Goal: Task Accomplishment & Management: Manage account settings

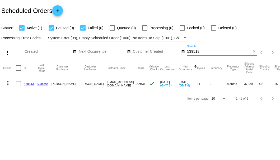
click at [196, 51] on input "539513" at bounding box center [219, 52] width 64 height 4
paste input "[EMAIL_ADDRESS][DOMAIN_NAME]"
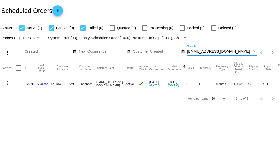
type input "[EMAIL_ADDRESS][DOMAIN_NAME]"
click at [31, 83] on link "962078" at bounding box center [29, 83] width 10 height 3
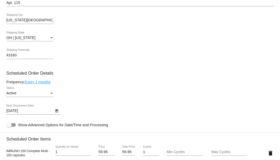
scroll to position [194, 0]
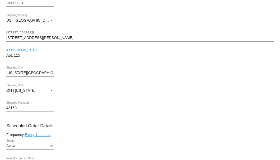
drag, startPoint x: 30, startPoint y: 57, endPoint x: 2, endPoint y: 56, distance: 27.5
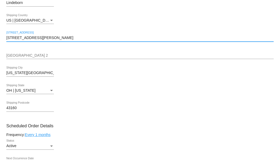
paste input "Apt. 115"
click at [41, 38] on input "[STREET_ADDRESS][PERSON_NAME]" at bounding box center [139, 38] width 267 height 4
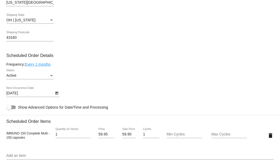
type input "[STREET_ADDRESS][PERSON_NAME]"
click at [57, 94] on mat-card "Customer 6556747: [PERSON_NAME] [PERSON_NAME][EMAIL_ADDRESS][DOMAIN_NAME] Custo…" at bounding box center [140, 132] width 280 height 547
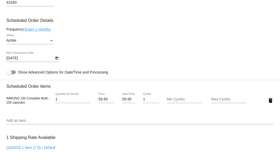
click at [58, 60] on icon "Open calendar" at bounding box center [56, 58] width 3 height 3
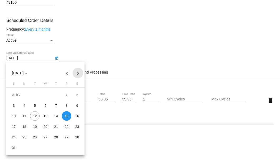
click at [77, 72] on button "Next month" at bounding box center [78, 73] width 11 height 11
click at [25, 107] on div "1" at bounding box center [25, 106] width 10 height 10
type input "[DATE]"
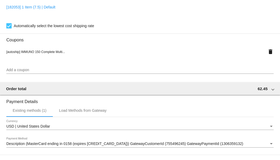
scroll to position [510, 0]
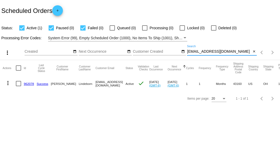
drag, startPoint x: 224, startPoint y: 51, endPoint x: 187, endPoint y: 51, distance: 37.2
click at [187, 51] on input "[EMAIL_ADDRESS][DOMAIN_NAME]" at bounding box center [219, 52] width 64 height 4
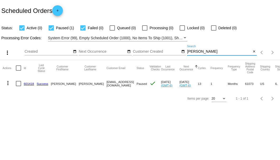
type input "Buckman"
click at [27, 83] on link "601418" at bounding box center [29, 83] width 10 height 3
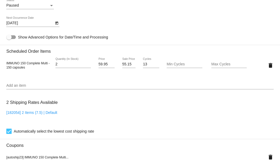
scroll to position [299, 0]
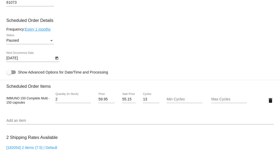
click at [50, 40] on div "Status" at bounding box center [51, 40] width 3 height 1
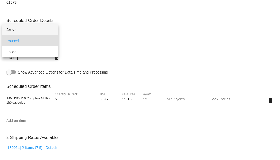
click at [41, 30] on span "Active" at bounding box center [30, 29] width 48 height 11
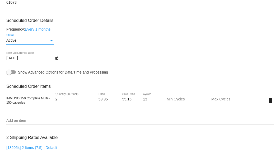
click at [55, 57] on icon "Open calendar" at bounding box center [57, 58] width 4 height 6
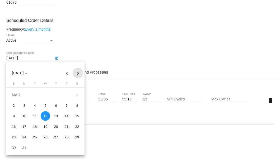
click at [77, 72] on button "Next month" at bounding box center [78, 73] width 11 height 11
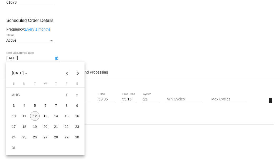
click at [34, 116] on div "12" at bounding box center [35, 116] width 10 height 10
type input "8/12/2025"
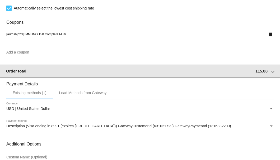
scroll to position [510, 0]
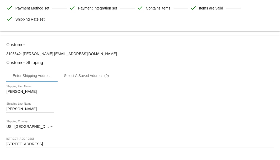
scroll to position [0, 0]
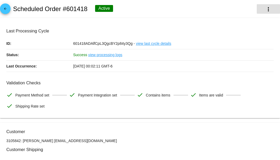
click at [265, 7] on mat-icon "more_vert" at bounding box center [268, 9] width 6 height 6
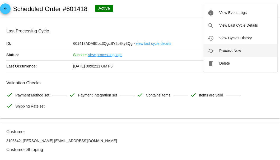
click at [222, 49] on span "Process Now" at bounding box center [230, 51] width 22 height 4
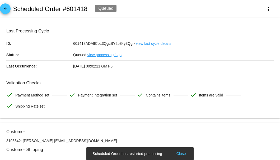
scroll to position [88, 0]
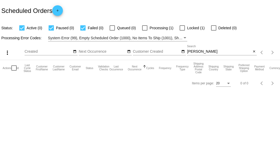
click at [206, 52] on input "Buckman" at bounding box center [219, 52] width 64 height 4
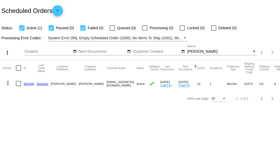
drag, startPoint x: 84, startPoint y: 83, endPoint x: 117, endPoint y: 84, distance: 32.5
click at [117, 84] on mat-cell "lebuckman@yahoo.com" at bounding box center [121, 83] width 30 height 15
copy mat-cell "lebuckman@yahoo.com"
click at [201, 51] on input "Buckman" at bounding box center [219, 52] width 64 height 4
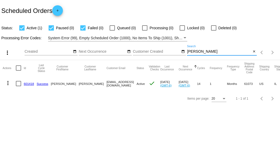
paste input "963651"
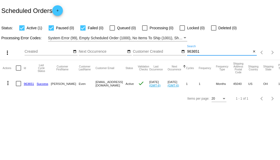
type input "963651"
click at [28, 84] on link "963651" at bounding box center [29, 83] width 10 height 3
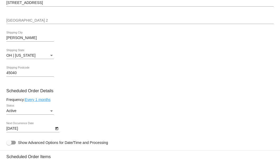
scroll to position [299, 0]
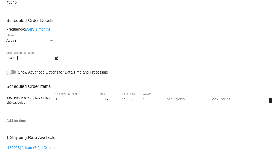
click at [57, 58] on icon "Open calendar" at bounding box center [56, 58] width 3 height 3
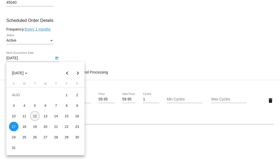
click at [33, 117] on div "12" at bounding box center [35, 116] width 10 height 10
type input "8/12/2025"
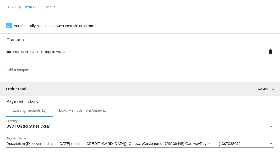
scroll to position [510, 0]
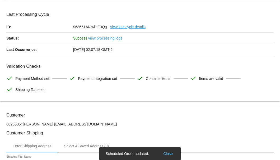
scroll to position [0, 0]
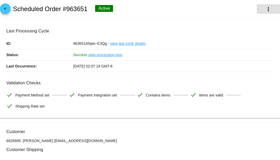
click at [265, 10] on mat-icon "more_vert" at bounding box center [268, 9] width 6 height 6
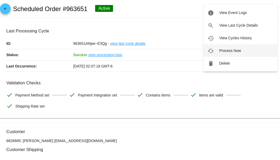
click at [231, 49] on span "Process Now" at bounding box center [230, 51] width 22 height 4
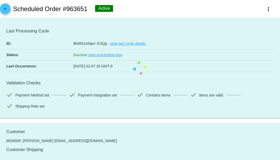
scroll to position [70, 0]
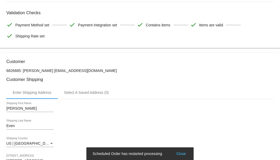
drag, startPoint x: 88, startPoint y: 71, endPoint x: 46, endPoint y: 71, distance: 41.5
click at [46, 71] on p "6826685: Edward Even even5@zoomtown.com" at bounding box center [139, 71] width 267 height 4
copy p "even5@zoomtown.com"
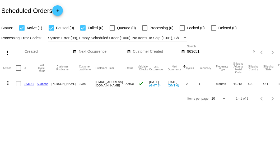
click at [195, 51] on input "963651" at bounding box center [219, 52] width 64 height 4
